Goal: Information Seeking & Learning: Learn about a topic

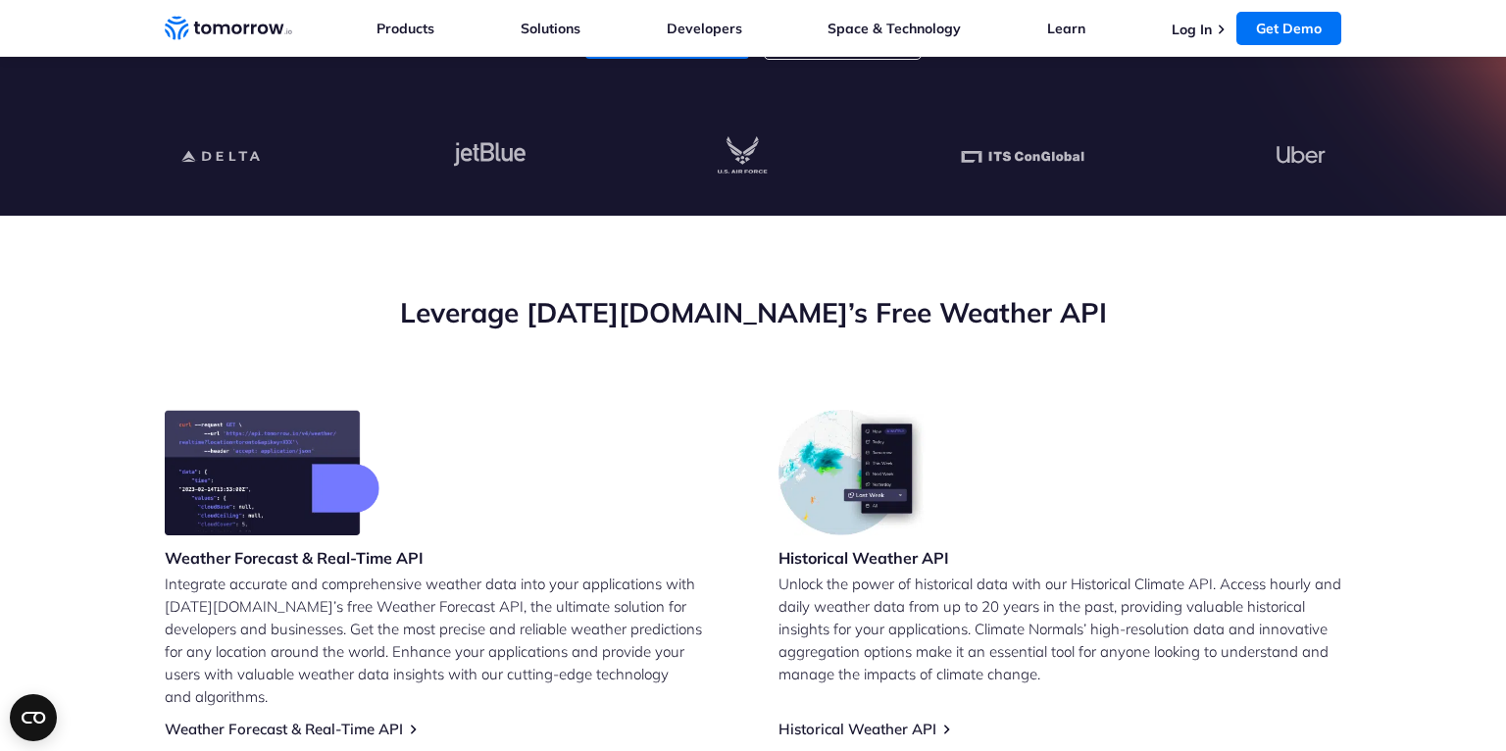
scroll to position [42, 0]
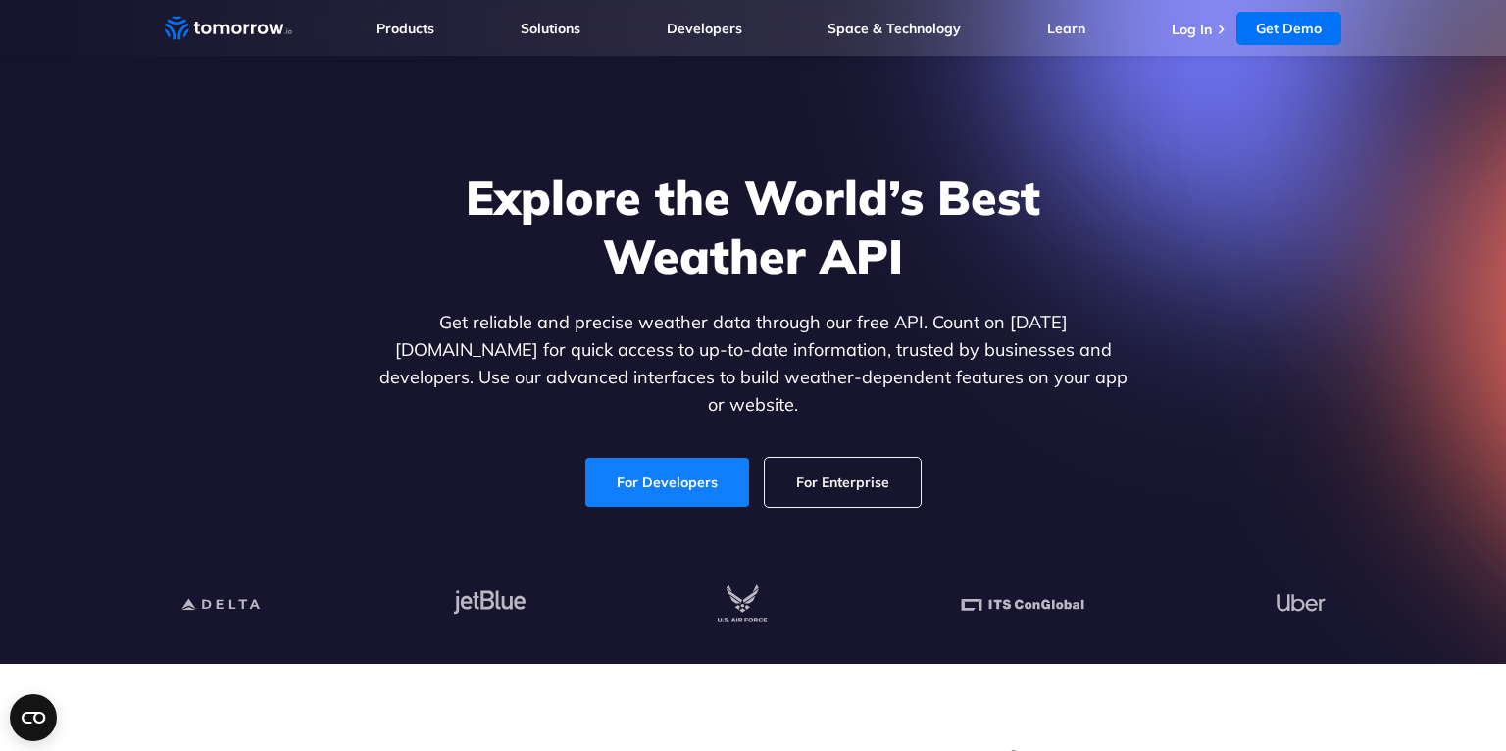
click at [691, 470] on link "For Developers" at bounding box center [668, 482] width 164 height 49
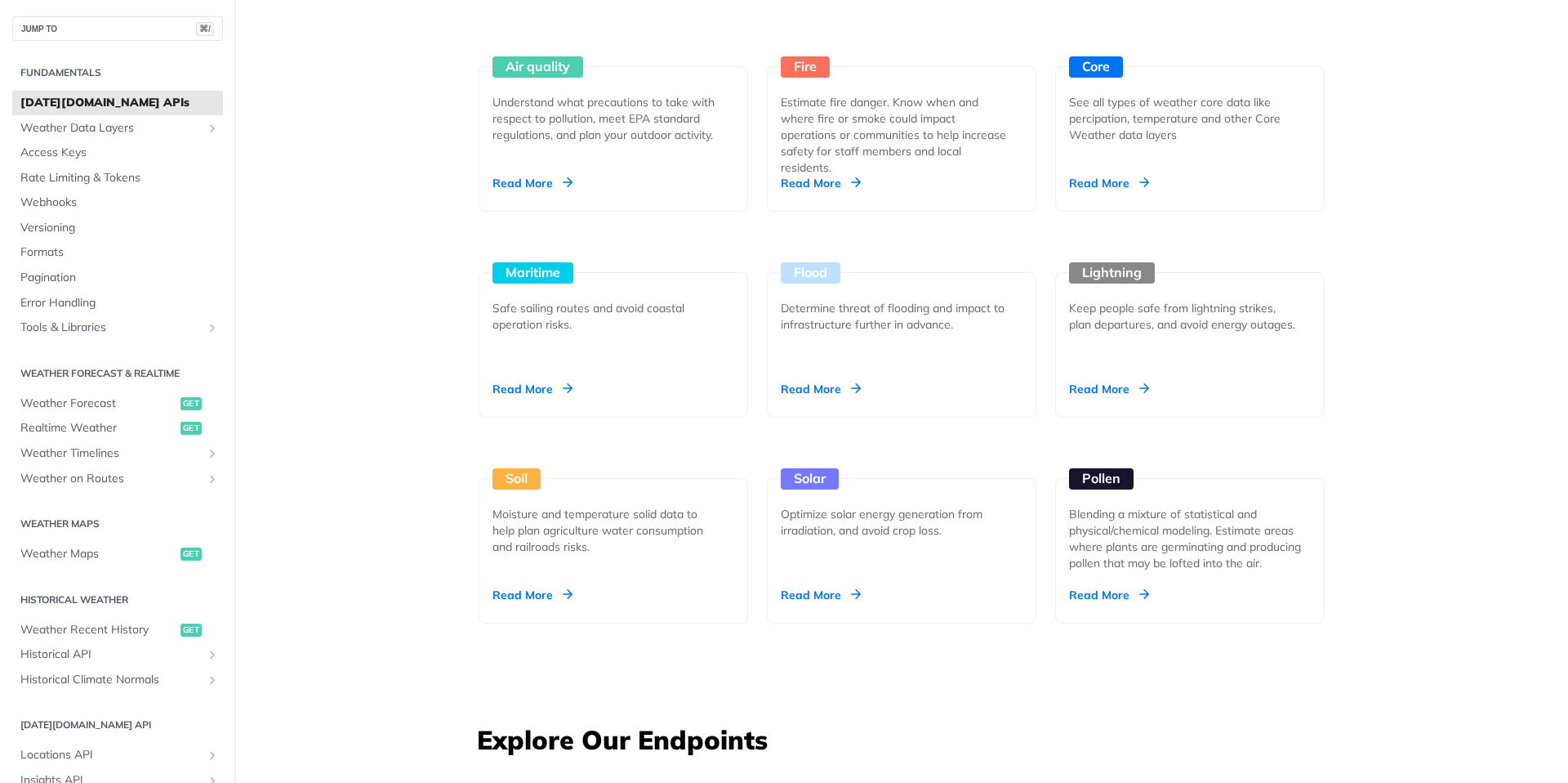
scroll to position [1564, 0]
